Goal: Task Accomplishment & Management: Complete application form

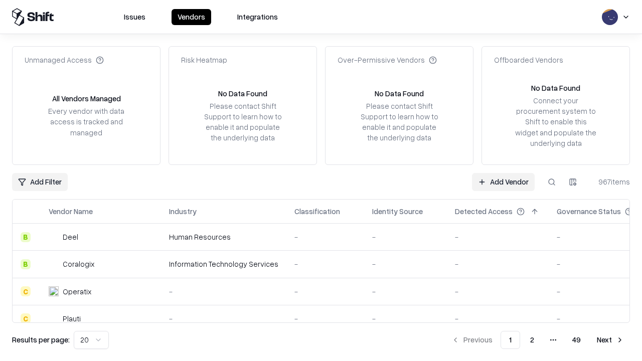
click at [503, 182] on link "Add Vendor" at bounding box center [503, 182] width 63 height 18
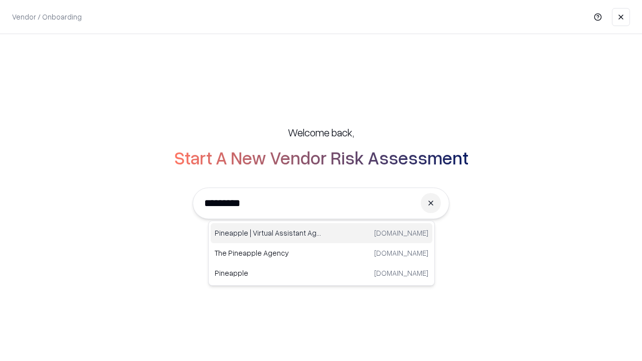
click at [322, 233] on div "Pineapple | Virtual Assistant Agency trypineapple.com" at bounding box center [322, 233] width 222 height 20
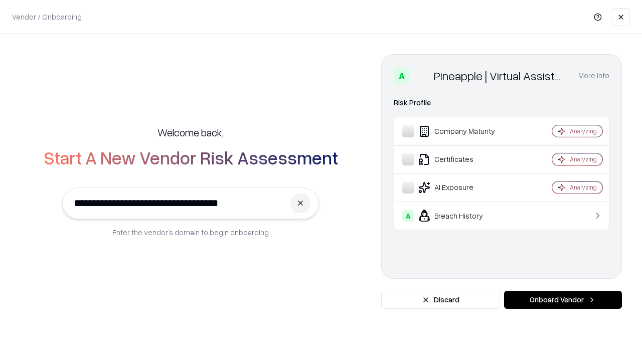
type input "**********"
click at [563, 300] on button "Onboard Vendor" at bounding box center [563, 300] width 118 height 18
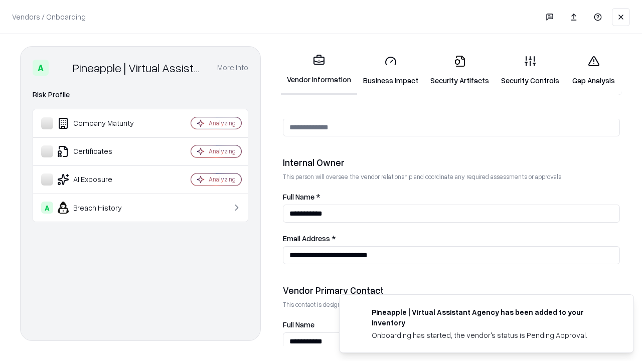
scroll to position [520, 0]
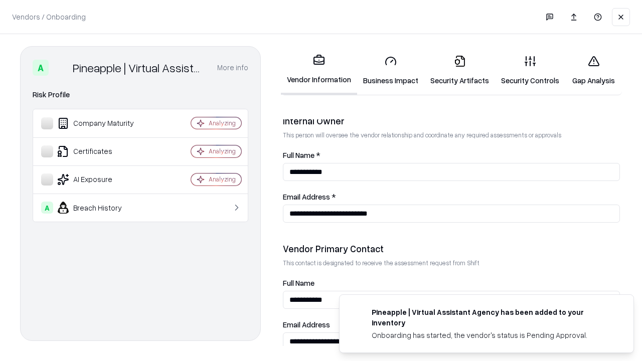
click at [391, 70] on link "Business Impact" at bounding box center [390, 70] width 67 height 47
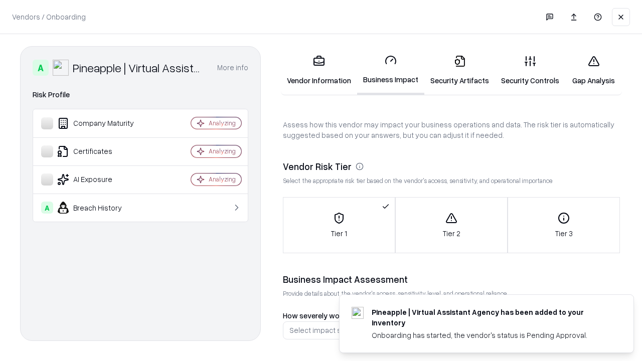
click at [460, 70] on link "Security Artifacts" at bounding box center [459, 70] width 71 height 47
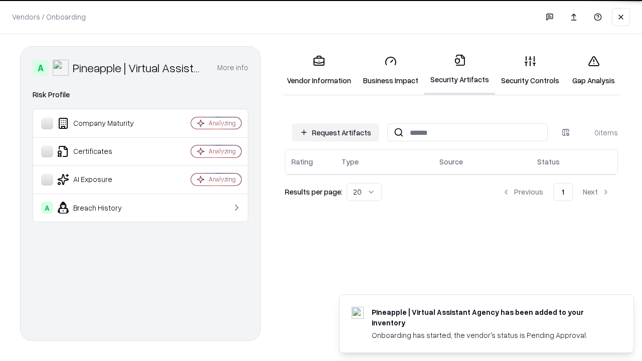
click at [336, 132] on button "Request Artifacts" at bounding box center [335, 132] width 87 height 18
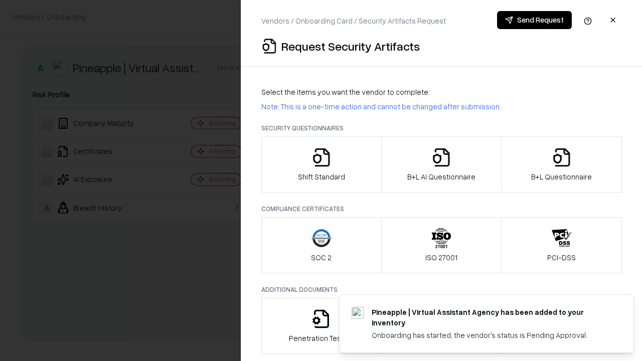
click at [321, 165] on icon "button" at bounding box center [322, 158] width 20 height 20
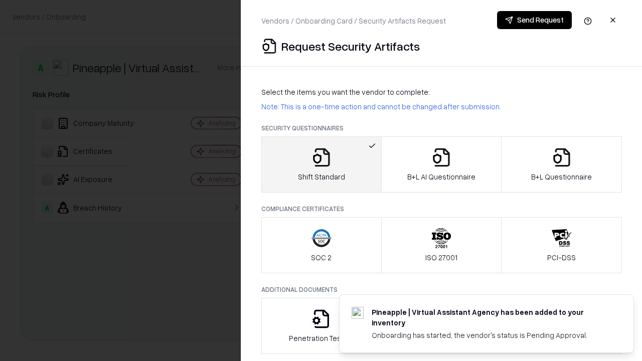
click at [534, 20] on button "Send Request" at bounding box center [534, 20] width 75 height 18
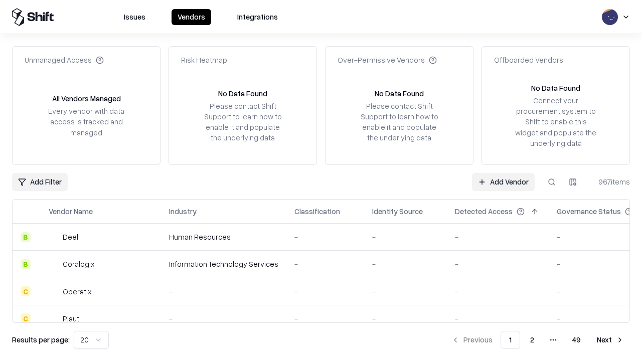
click at [552, 182] on button at bounding box center [552, 182] width 18 height 18
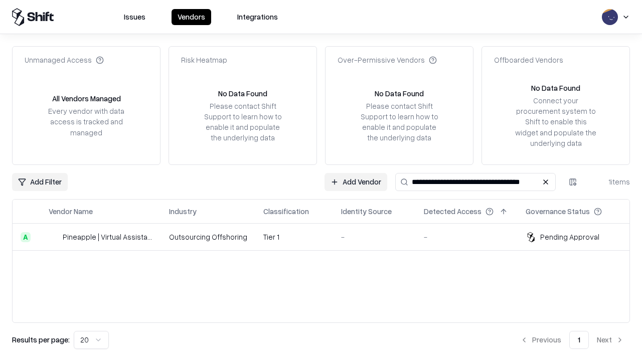
type input "**********"
click at [327, 237] on td "Tier 1" at bounding box center [294, 237] width 78 height 27
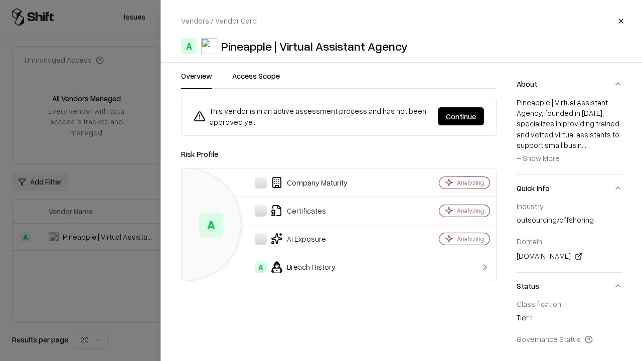
click at [461, 116] on button "Continue" at bounding box center [461, 116] width 46 height 18
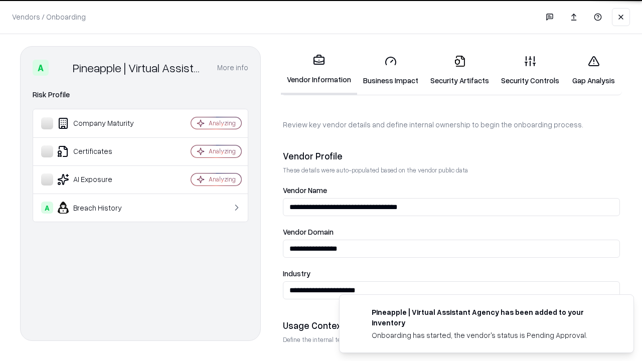
click at [460, 70] on link "Security Artifacts" at bounding box center [459, 70] width 71 height 47
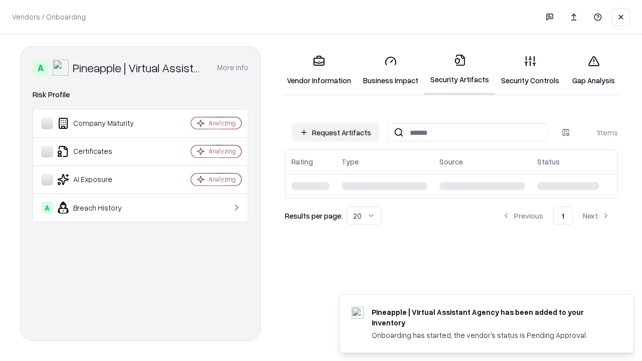
click at [594, 70] on link "Gap Analysis" at bounding box center [593, 70] width 57 height 47
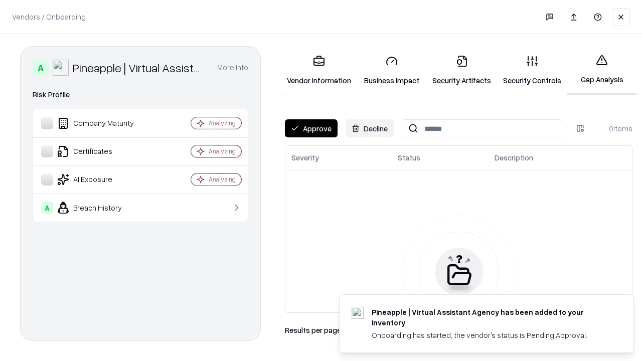
click at [311, 128] on button "Approve" at bounding box center [311, 128] width 53 height 18
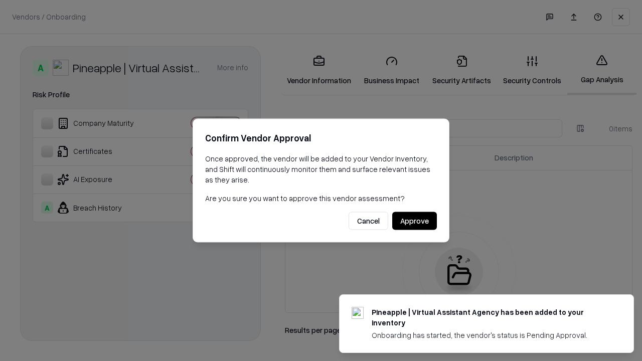
click at [414, 221] on button "Approve" at bounding box center [414, 221] width 45 height 18
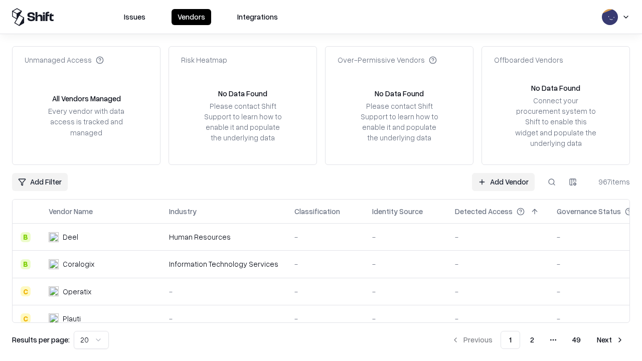
type input "**********"
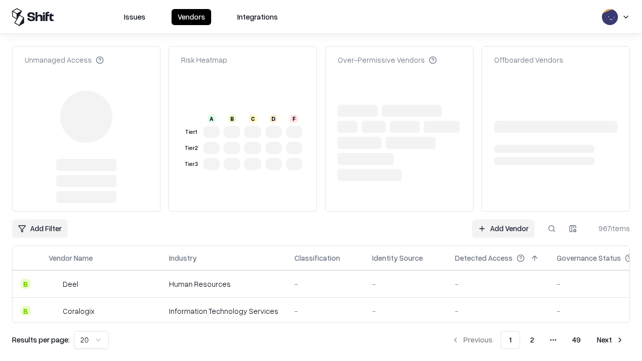
click at [503, 220] on link "Add Vendor" at bounding box center [503, 229] width 63 height 18
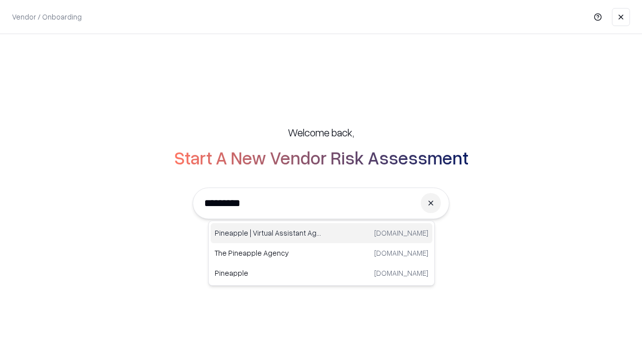
click at [322, 233] on div "Pineapple | Virtual Assistant Agency trypineapple.com" at bounding box center [322, 233] width 222 height 20
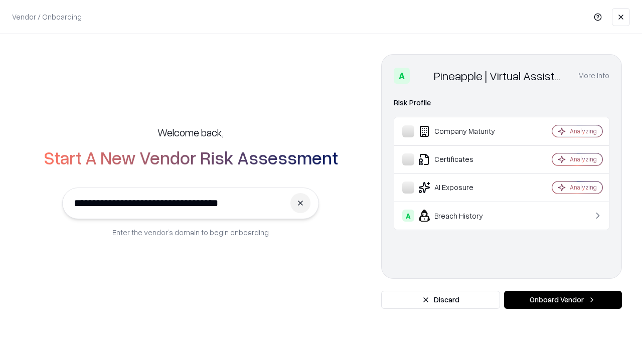
type input "**********"
click at [563, 300] on button "Onboard Vendor" at bounding box center [563, 300] width 118 height 18
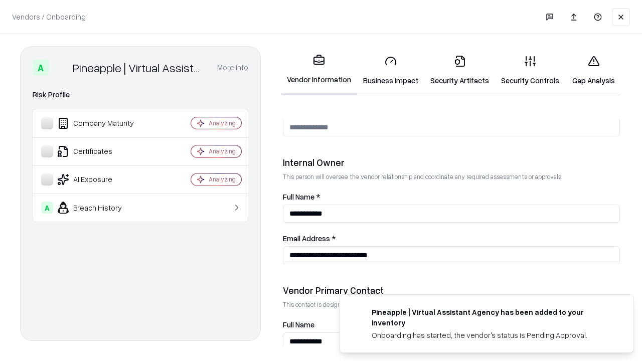
scroll to position [520, 0]
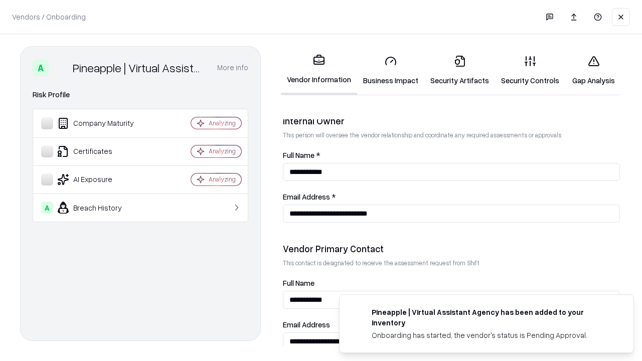
click at [594, 70] on link "Gap Analysis" at bounding box center [593, 70] width 57 height 47
